Goal: Information Seeking & Learning: Learn about a topic

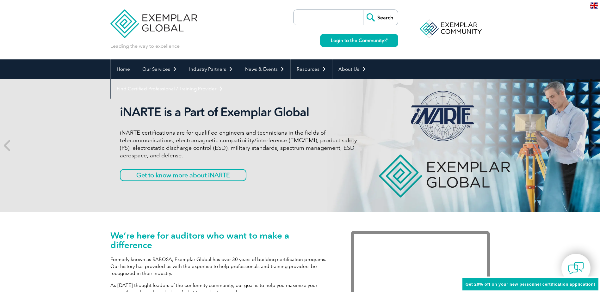
click at [346, 18] on input "search" at bounding box center [330, 17] width 66 height 15
paste input "ISO 17025"
type input "ISO 17025"
click at [371, 18] on input "Search" at bounding box center [380, 17] width 35 height 15
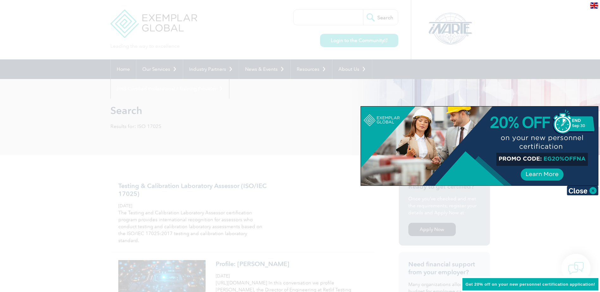
scroll to position [32, 0]
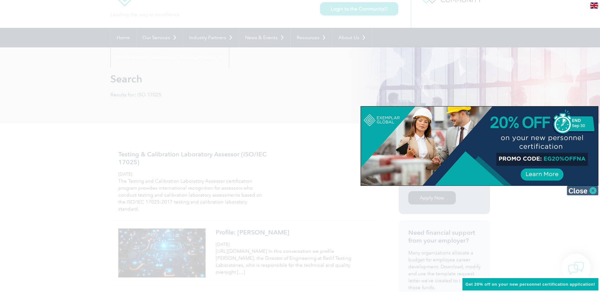
click at [586, 189] on img at bounding box center [583, 190] width 32 height 9
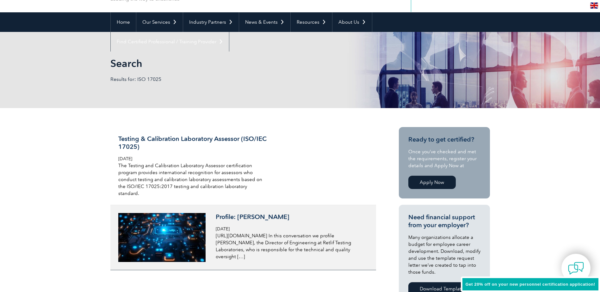
scroll to position [0, 0]
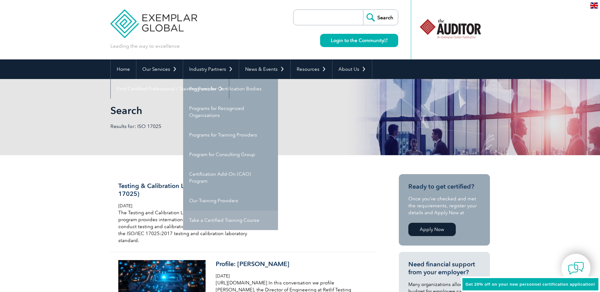
click at [239, 223] on link "Take a Certified Training Course" at bounding box center [230, 221] width 95 height 20
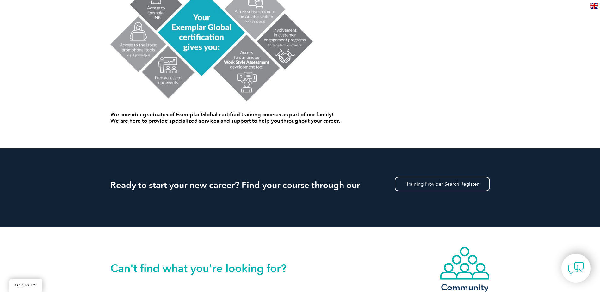
scroll to position [506, 0]
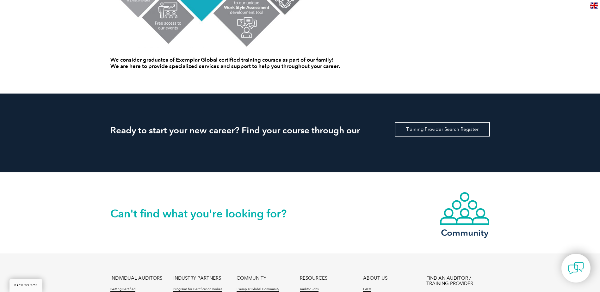
click at [440, 133] on link "Training Provider Search Register" at bounding box center [442, 129] width 95 height 15
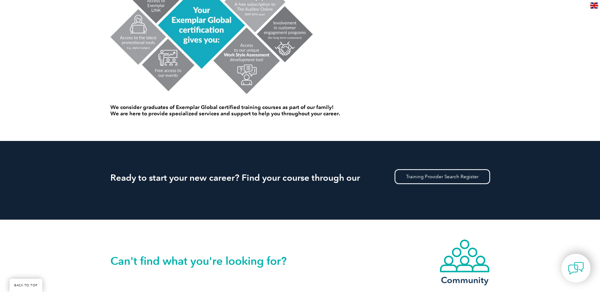
scroll to position [506, 0]
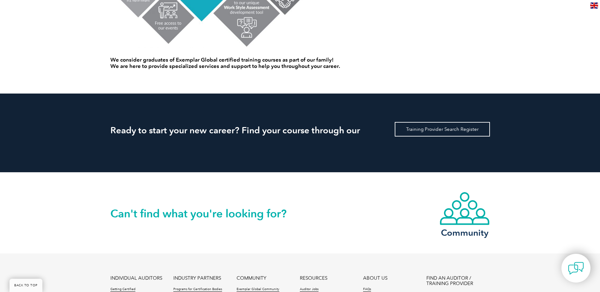
click at [418, 129] on link "Training Provider Search Register" at bounding box center [442, 129] width 95 height 15
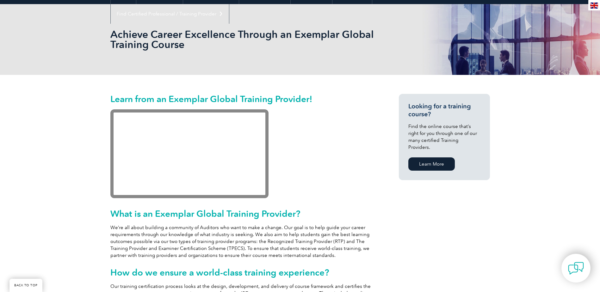
scroll to position [127, 0]
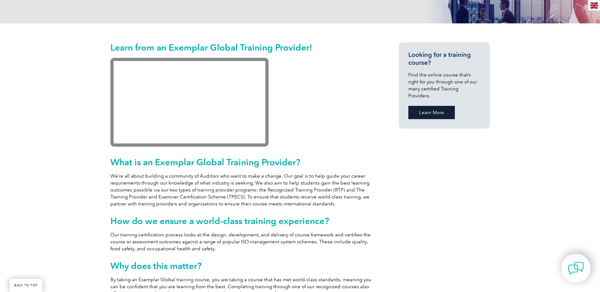
click at [435, 106] on link "Learn More" at bounding box center [431, 112] width 46 height 13
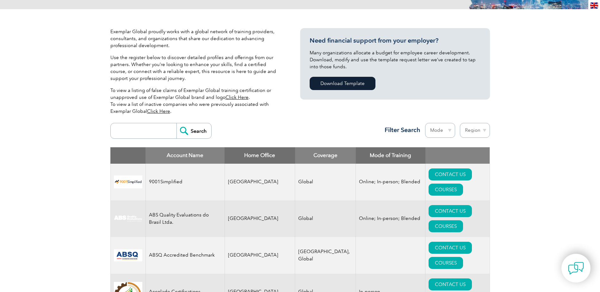
scroll to position [158, 0]
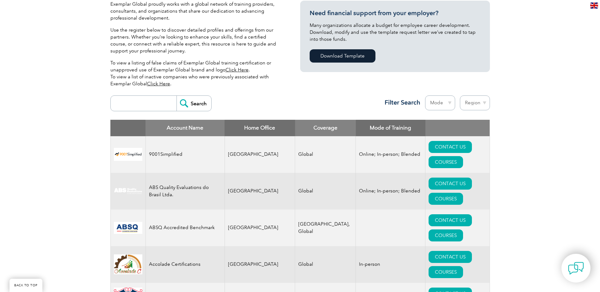
click at [137, 106] on input "search" at bounding box center [145, 103] width 63 height 15
paste input "ISO 17025"
type input "ISO 17025"
click at [177, 96] on input "Search" at bounding box center [194, 103] width 35 height 15
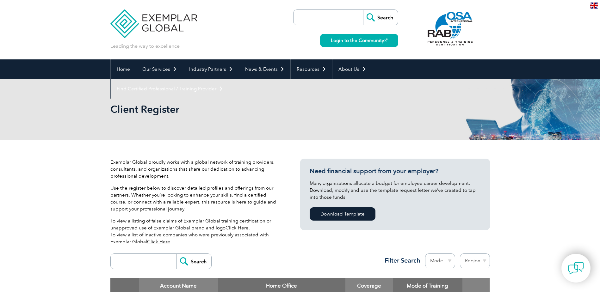
click at [150, 260] on input "search" at bounding box center [145, 261] width 63 height 15
drag, startPoint x: 142, startPoint y: 262, endPoint x: 131, endPoint y: 260, distance: 11.2
click at [131, 260] on input "ISO 17025" at bounding box center [145, 261] width 63 height 15
type input "ISO 19001"
click at [177, 254] on input "Search" at bounding box center [194, 261] width 35 height 15
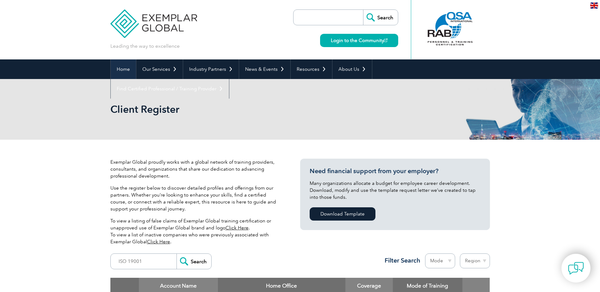
click at [126, 71] on link "Home" at bounding box center [123, 69] width 25 height 20
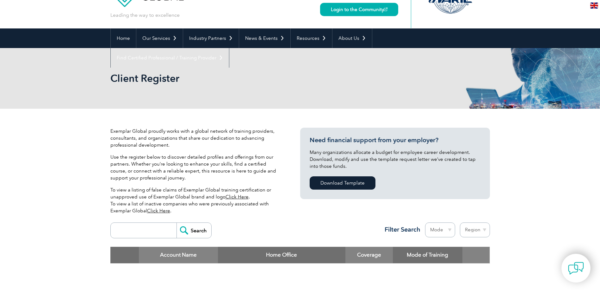
scroll to position [95, 0]
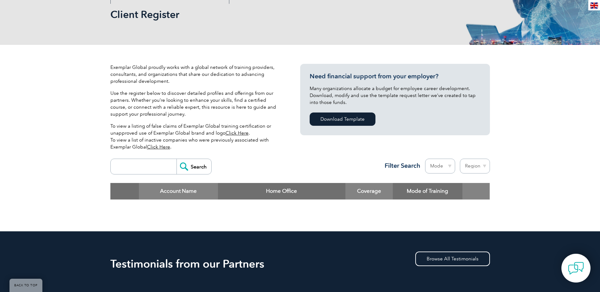
click at [158, 169] on input "search" at bounding box center [145, 166] width 63 height 15
type input "9001"
click at [177, 159] on input "Search" at bounding box center [194, 166] width 35 height 15
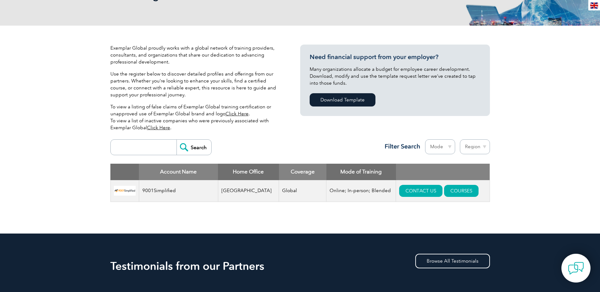
scroll to position [32, 0]
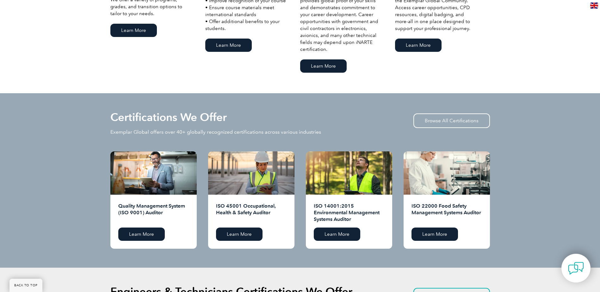
scroll to position [569, 0]
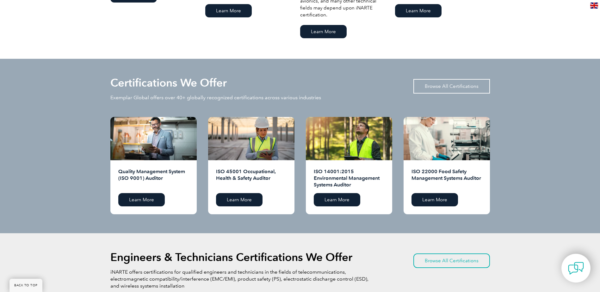
click at [455, 87] on link "Browse All Certifications" at bounding box center [451, 86] width 77 height 15
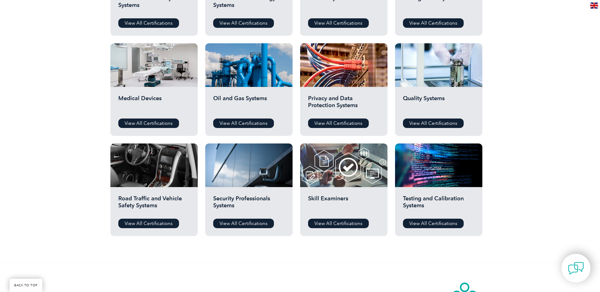
scroll to position [400, 0]
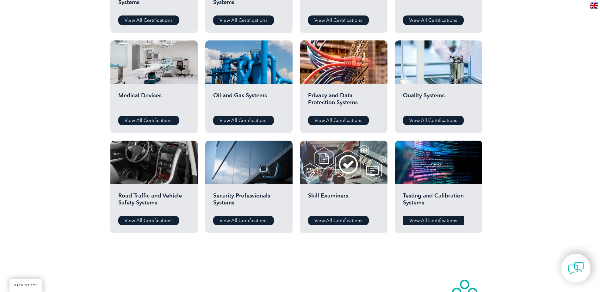
click at [435, 222] on link "View All Certifications" at bounding box center [433, 220] width 61 height 9
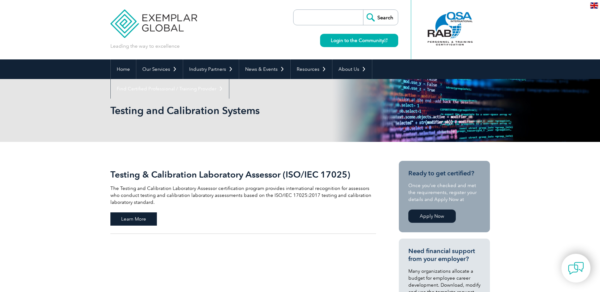
click at [145, 219] on span "Learn More" at bounding box center [133, 219] width 46 height 13
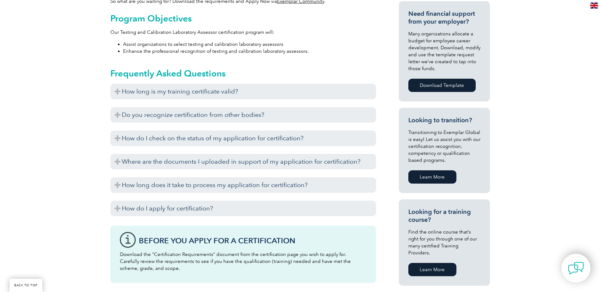
scroll to position [348, 0]
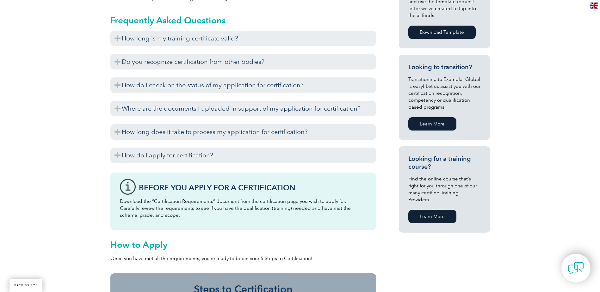
click at [443, 210] on link "Learn More" at bounding box center [432, 216] width 48 height 13
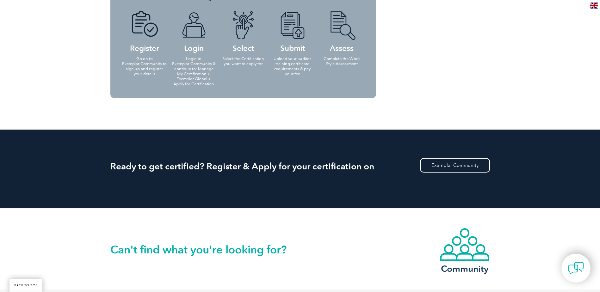
scroll to position [601, 0]
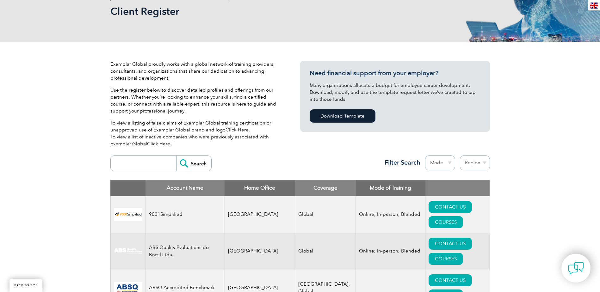
scroll to position [158, 0]
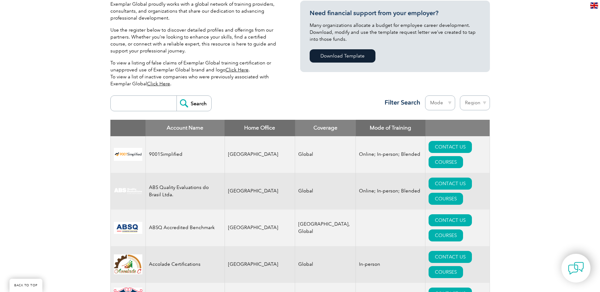
click at [451, 103] on select "Mode Online In-person Blended" at bounding box center [440, 103] width 30 height 15
click at [452, 103] on select "Mode Online In-person Blended" at bounding box center [440, 103] width 30 height 15
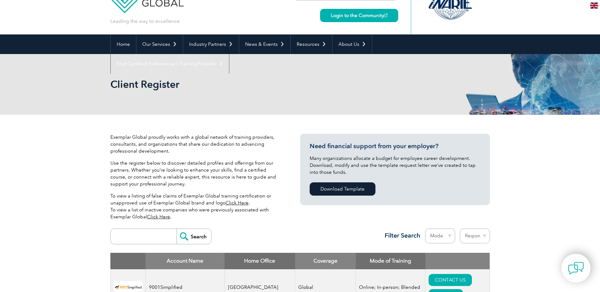
scroll to position [0, 0]
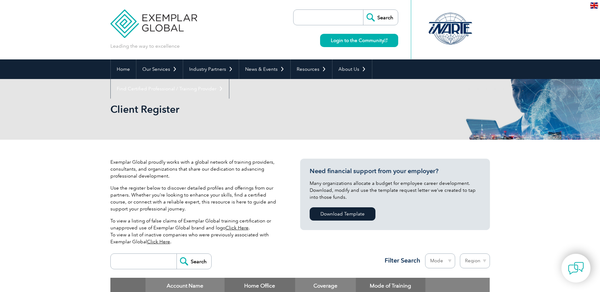
click at [449, 259] on select "Mode Online In-person Blended" at bounding box center [440, 261] width 30 height 15
select select "In-person"
click at [425, 254] on select "Mode Online In-person Blended" at bounding box center [440, 261] width 30 height 15
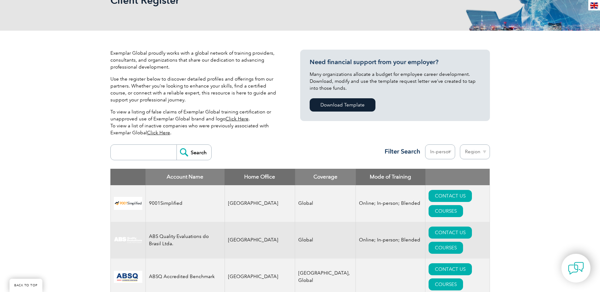
scroll to position [127, 0]
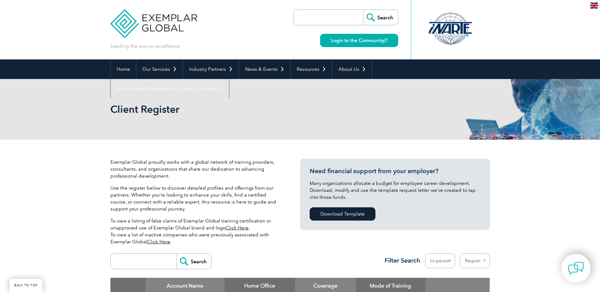
scroll to position [158, 0]
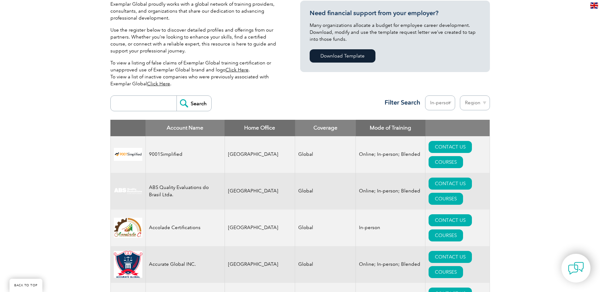
click at [481, 103] on select "Region [GEOGRAPHIC_DATA] [GEOGRAPHIC_DATA] [GEOGRAPHIC_DATA] [GEOGRAPHIC_DATA] …" at bounding box center [475, 103] width 30 height 15
select select "[GEOGRAPHIC_DATA]"
click at [460, 96] on select "Region Australia Bahrain Bangladesh Brazil Canada Colombia Dominican Republic E…" at bounding box center [475, 103] width 30 height 15
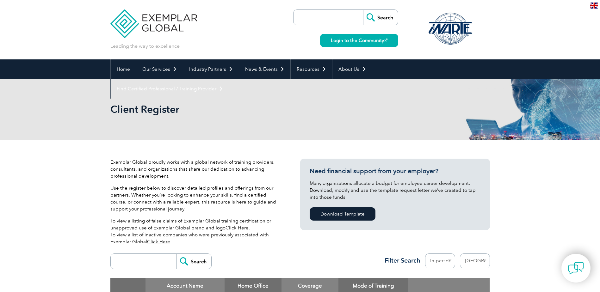
select select "[GEOGRAPHIC_DATA]"
